Goal: Entertainment & Leisure: Consume media (video, audio)

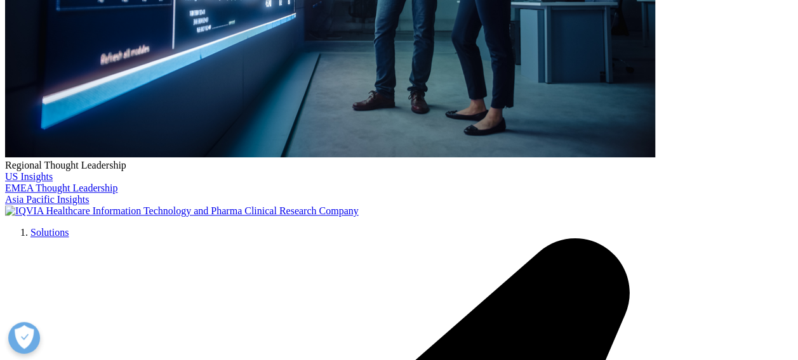
scroll to position [483, 0]
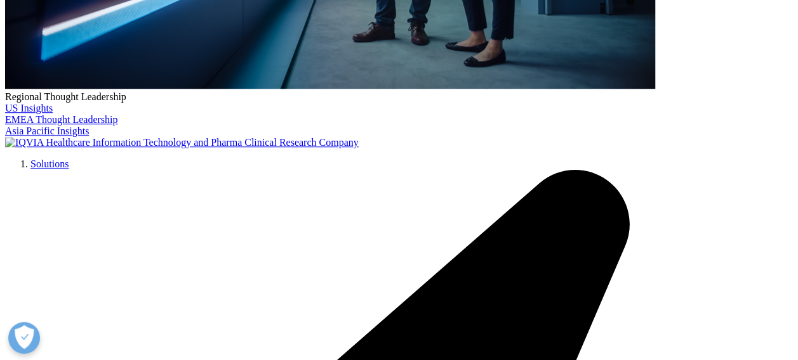
drag, startPoint x: 315, startPoint y: 337, endPoint x: 307, endPoint y: 336, distance: 8.3
